Goal: Transaction & Acquisition: Obtain resource

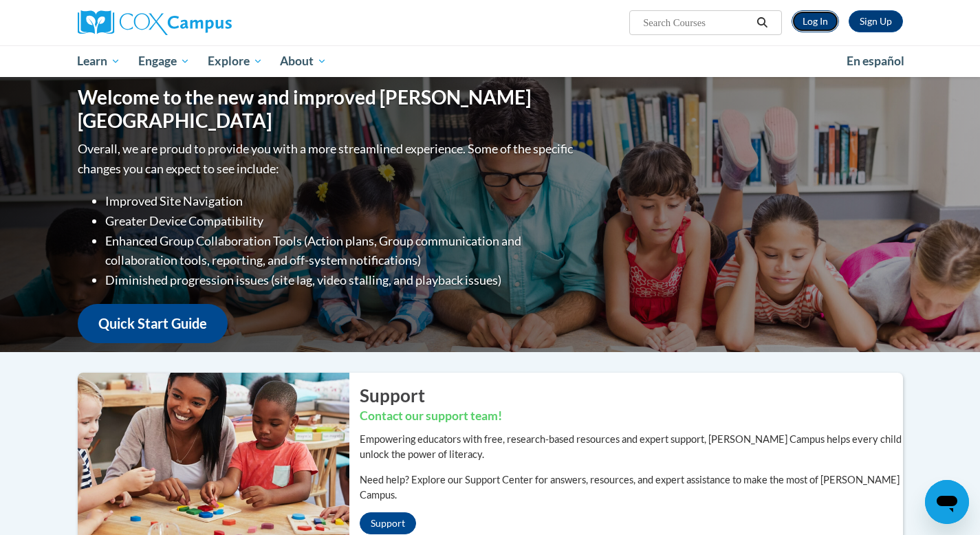
click at [807, 26] on link "Log In" at bounding box center [815, 21] width 47 height 22
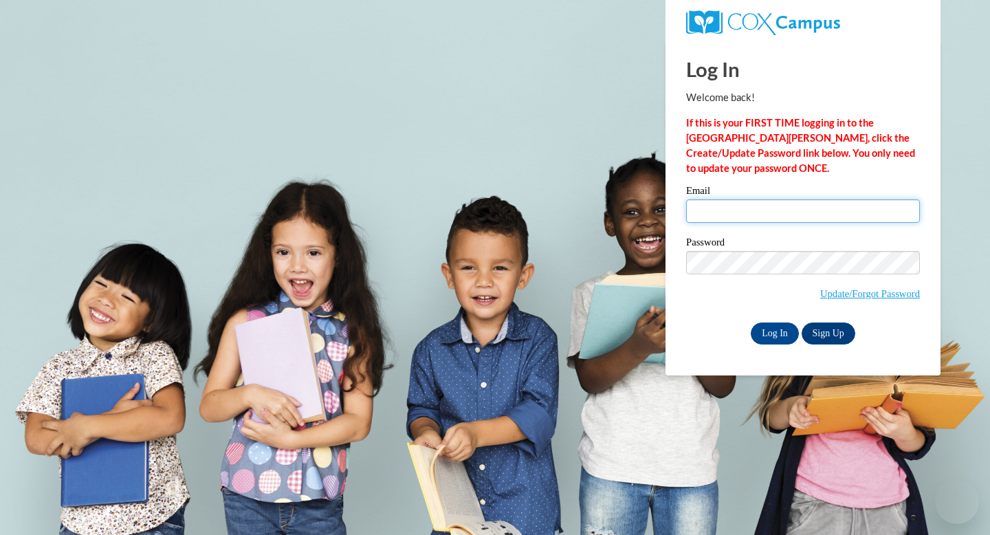
click at [770, 212] on input "Email" at bounding box center [803, 210] width 234 height 23
type input "sslater@miltonps.org"
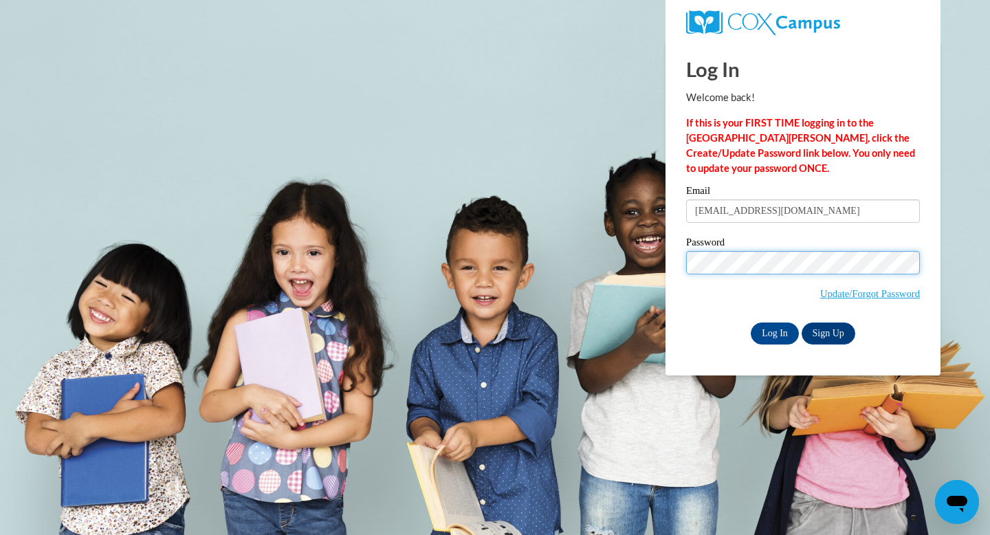
click at [751, 323] on input "Log In" at bounding box center [775, 334] width 48 height 22
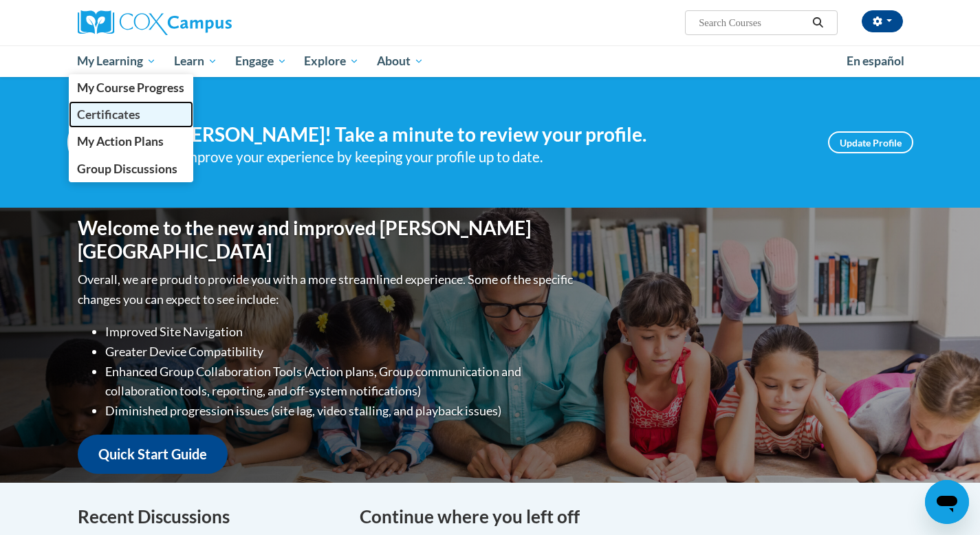
click at [101, 116] on span "Certificates" at bounding box center [108, 114] width 63 height 14
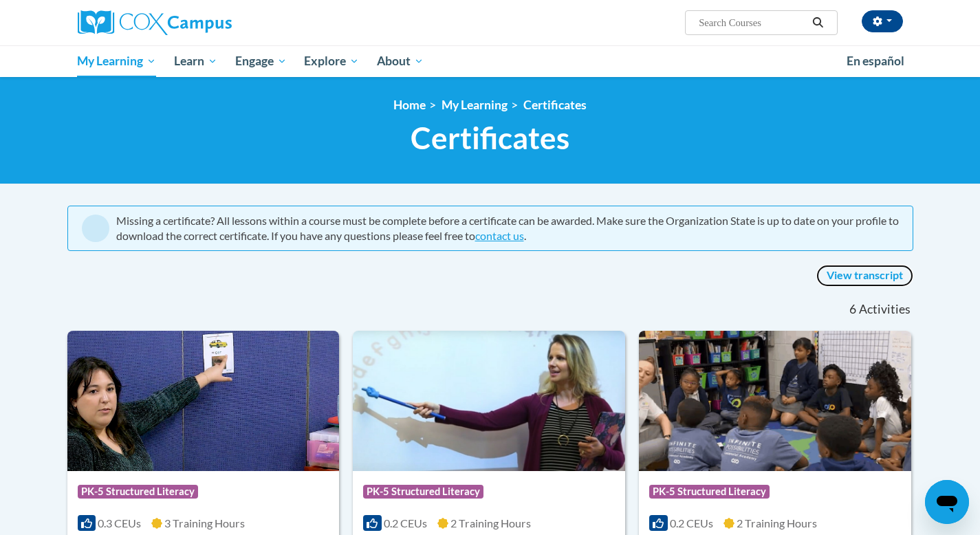
click at [873, 276] on link "View transcript" at bounding box center [864, 276] width 97 height 22
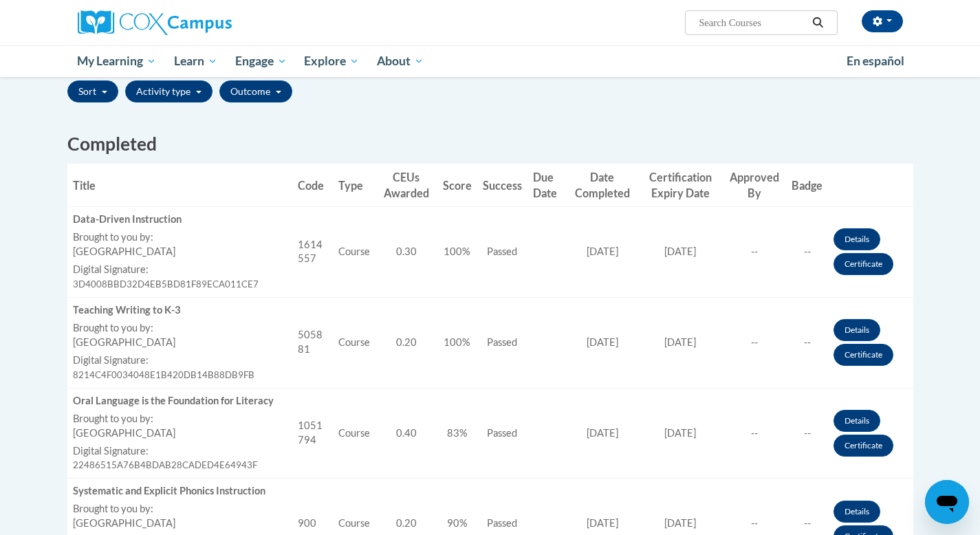
scroll to position [311, 0]
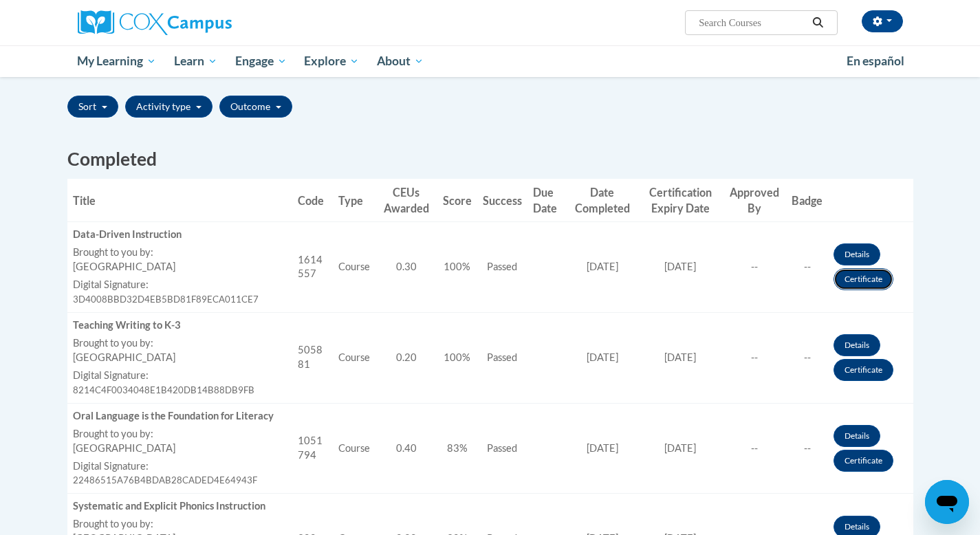
click at [853, 277] on link "Certificate" at bounding box center [864, 279] width 60 height 22
click at [857, 372] on link "Certificate" at bounding box center [864, 370] width 60 height 22
click at [856, 463] on link "Certificate" at bounding box center [864, 461] width 60 height 22
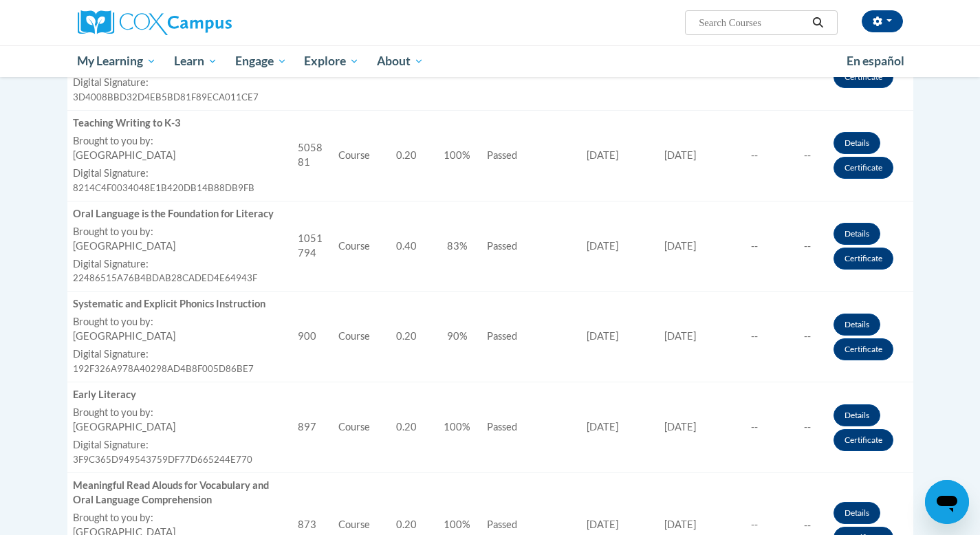
scroll to position [514, 0]
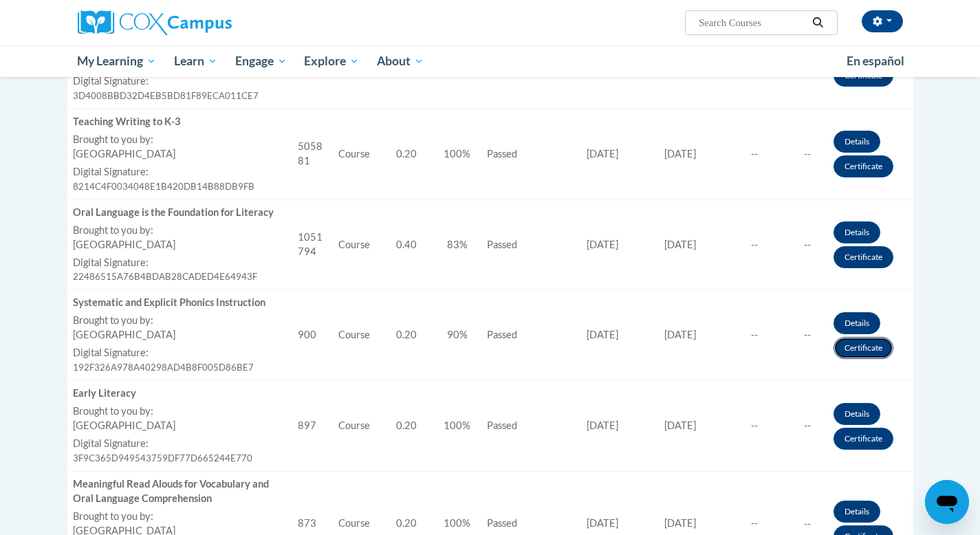
click at [874, 348] on link "Certificate" at bounding box center [864, 348] width 60 height 22
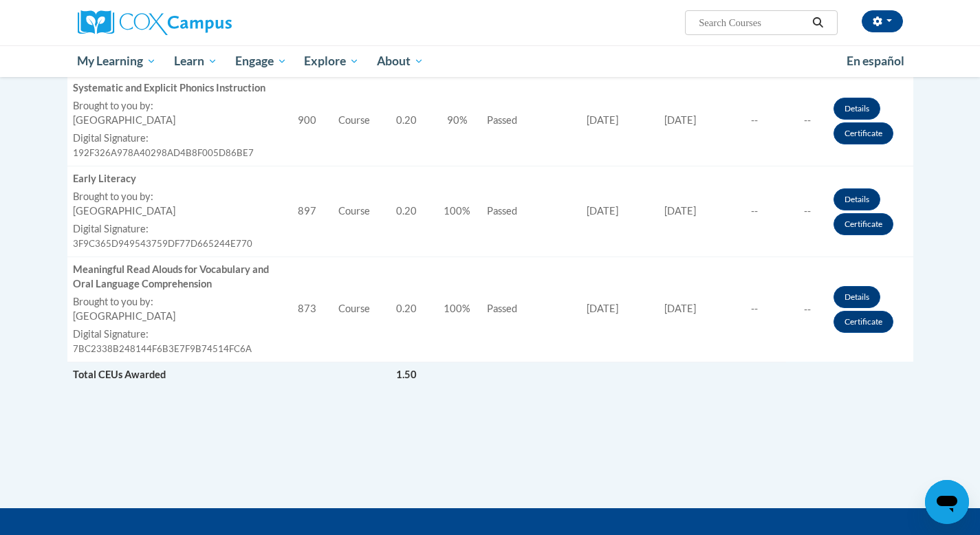
scroll to position [716, 0]
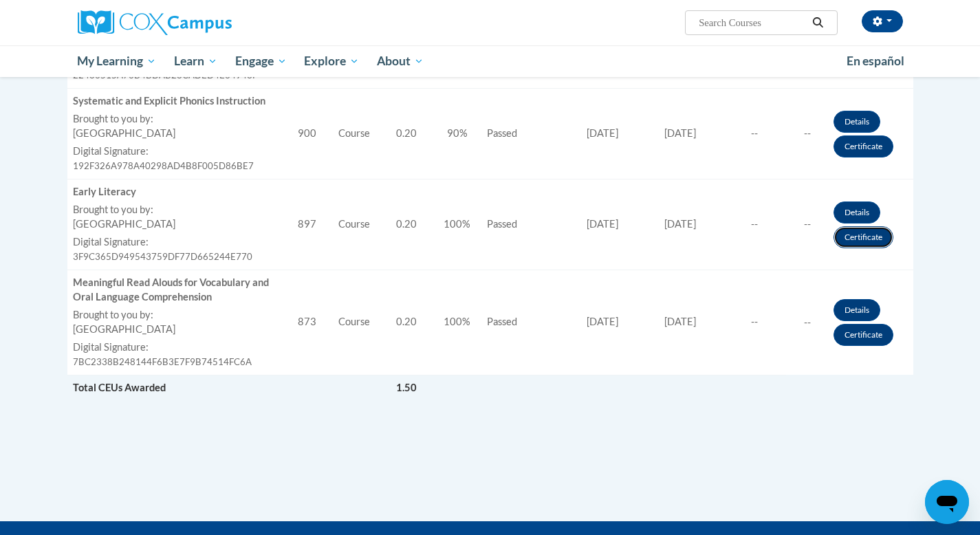
click at [860, 240] on link "Certificate" at bounding box center [864, 237] width 60 height 22
click at [869, 334] on link "Certificate" at bounding box center [864, 335] width 60 height 22
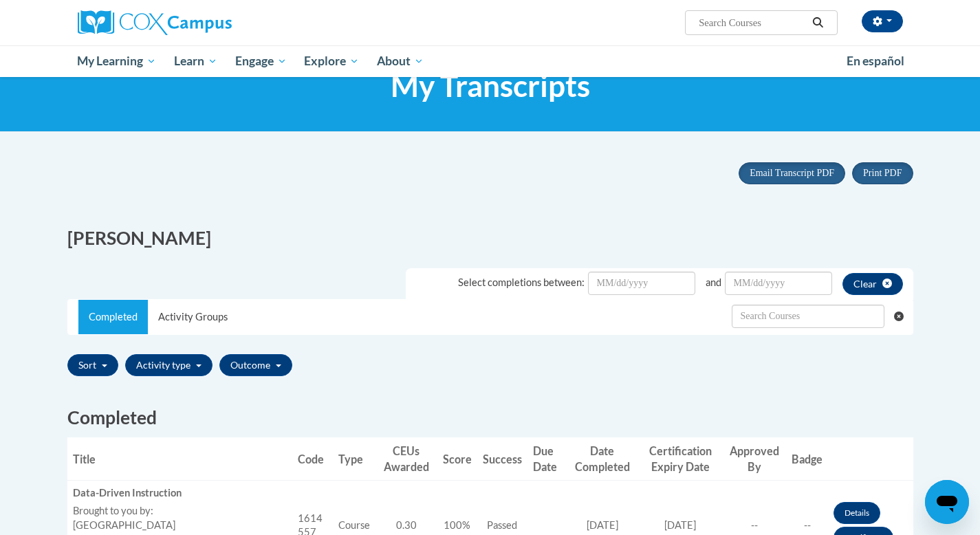
scroll to position [48, 0]
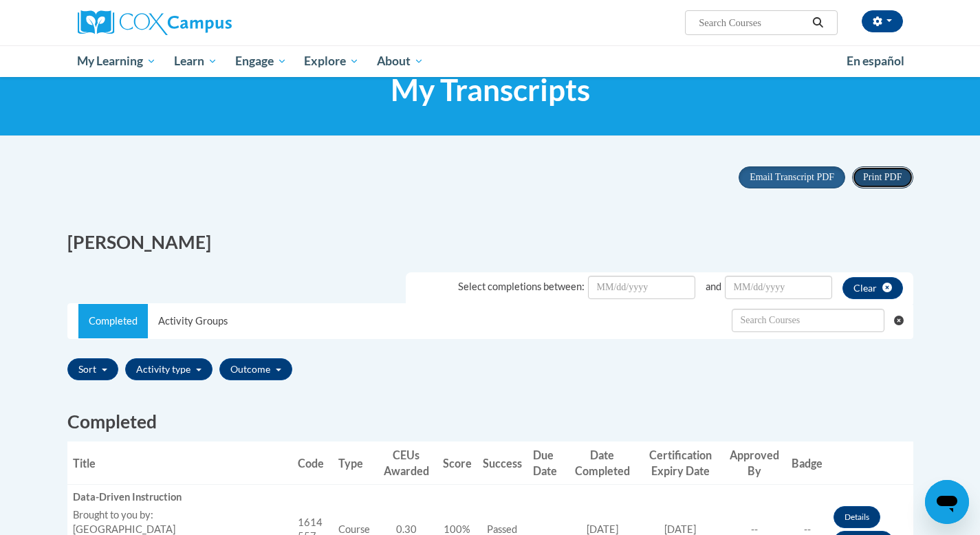
click at [894, 177] on span "Print PDF" at bounding box center [882, 177] width 39 height 10
